Goal: Information Seeking & Learning: Learn about a topic

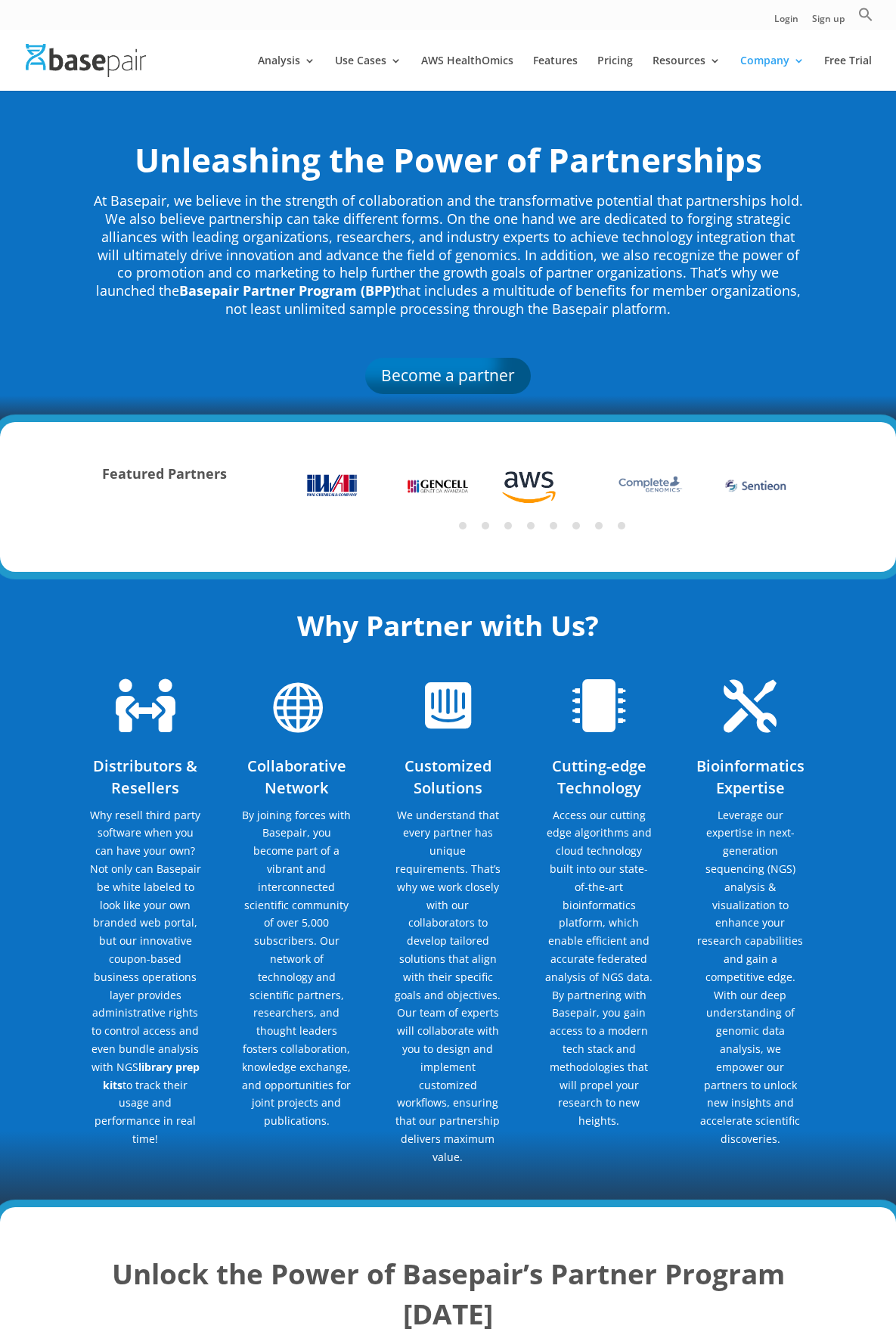
click at [637, 60] on li "Pricing" at bounding box center [624, 73] width 52 height 35
click at [625, 64] on link "Pricing" at bounding box center [615, 73] width 35 height 35
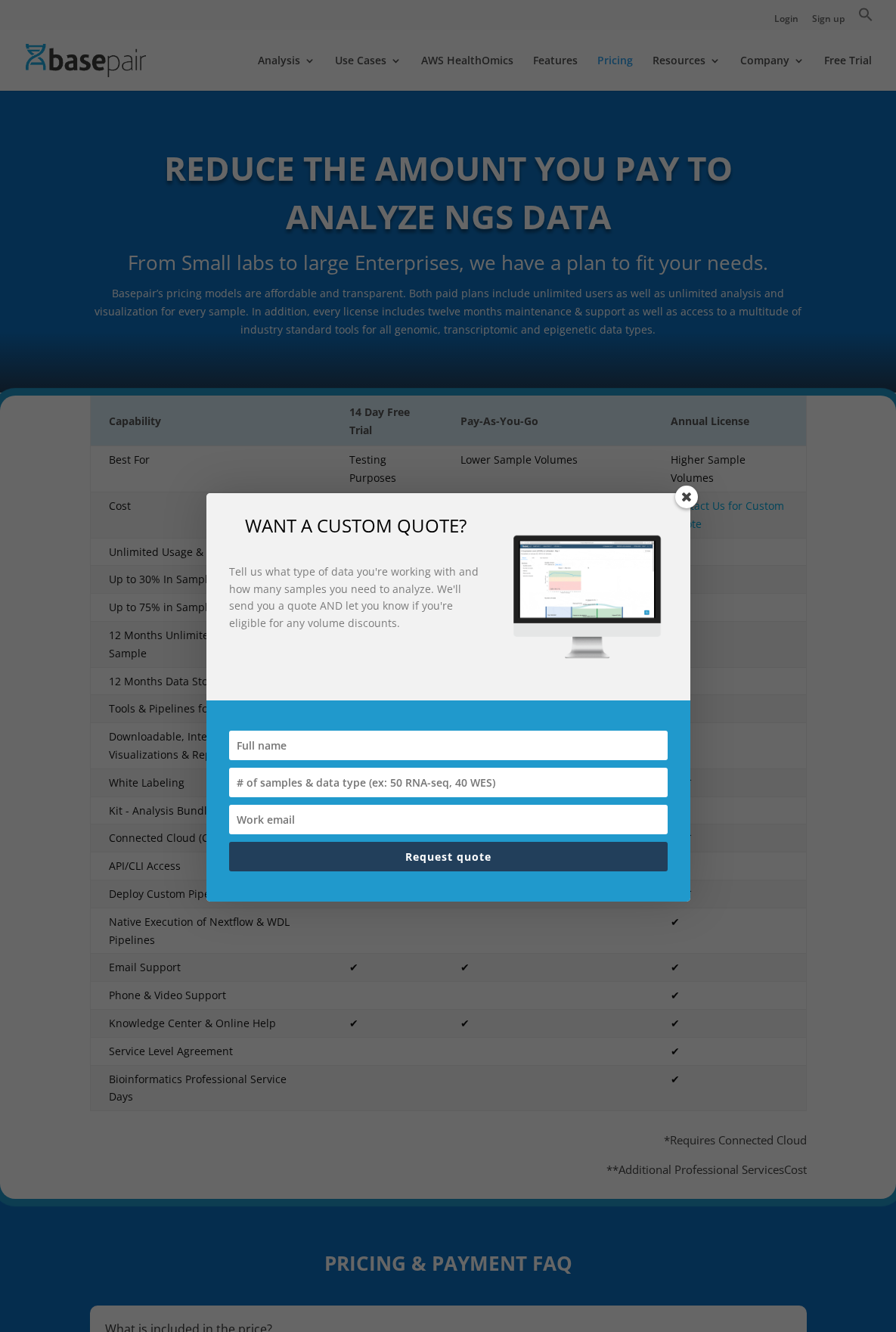
click at [692, 495] on span at bounding box center [687, 497] width 22 height 22
